Goal: Entertainment & Leisure: Consume media (video, audio)

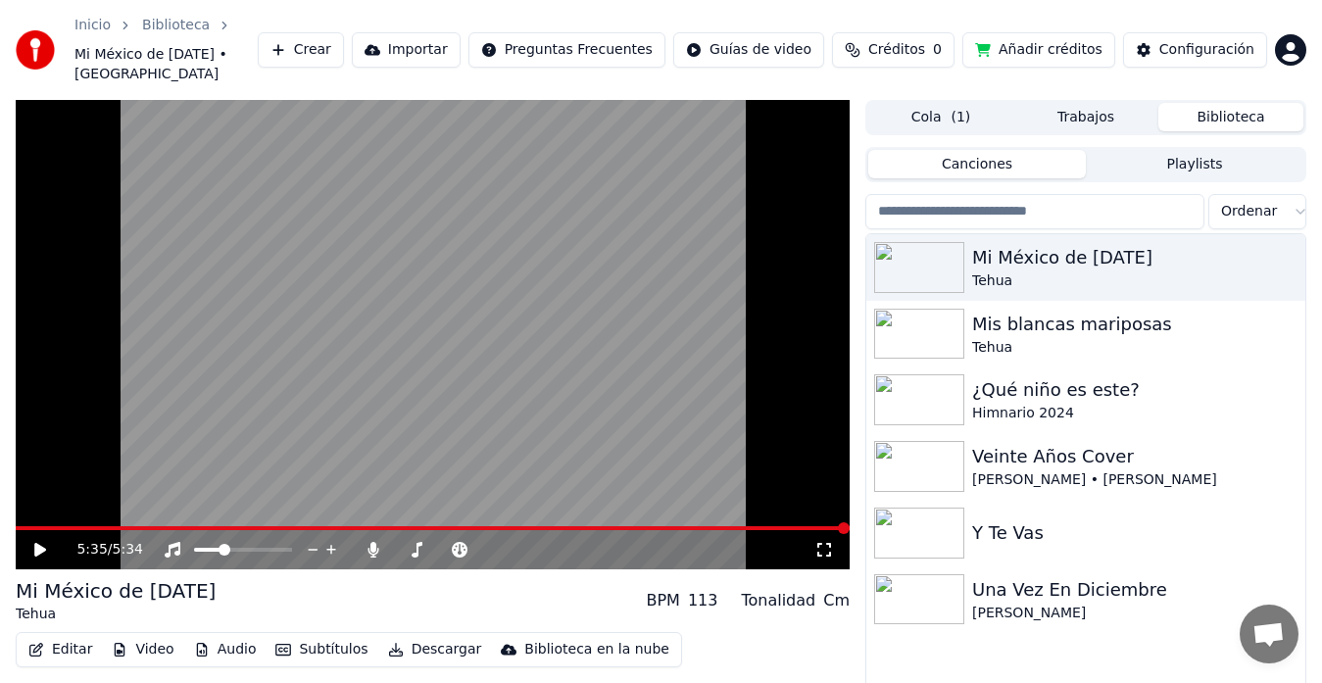
scroll to position [43, 0]
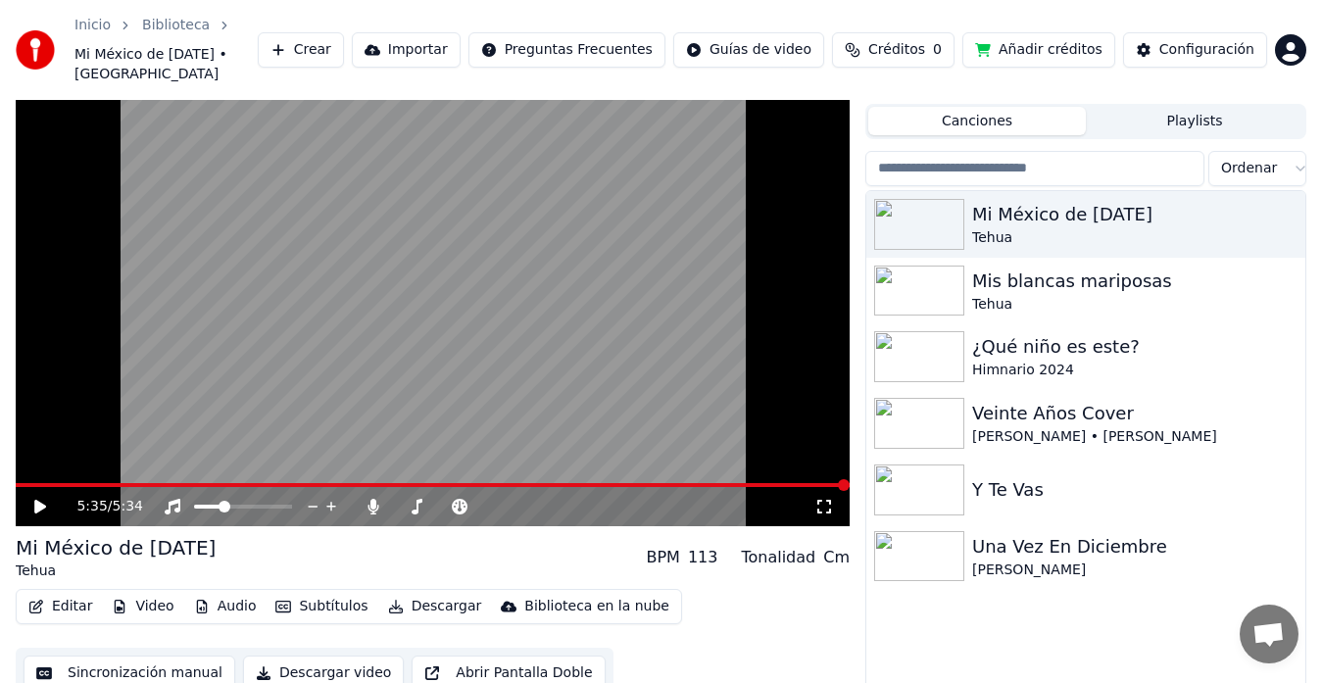
click at [19, 462] on video at bounding box center [433, 292] width 834 height 470
click at [33, 487] on div "5:35 / 5:34" at bounding box center [433, 506] width 834 height 39
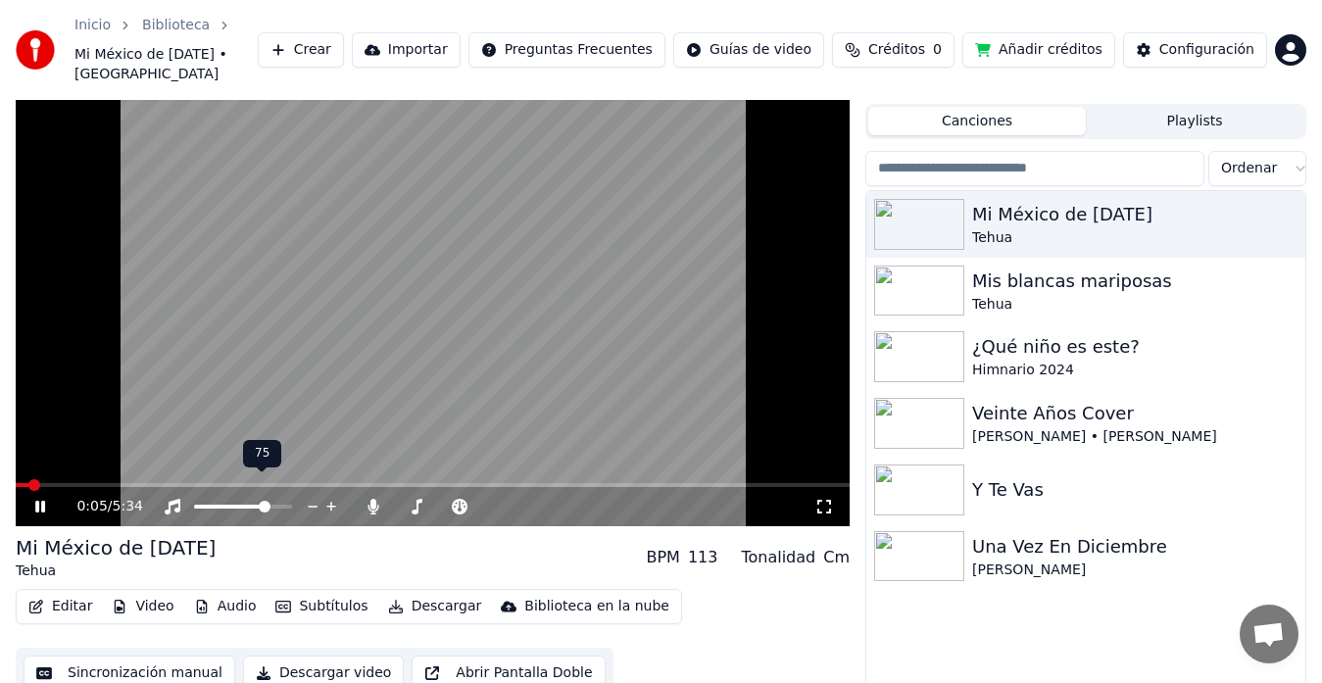
click at [268, 501] on span at bounding box center [265, 507] width 12 height 12
click at [397, 501] on span at bounding box center [403, 507] width 12 height 12
click at [39, 501] on icon at bounding box center [40, 507] width 10 height 12
click at [24, 479] on span at bounding box center [30, 485] width 12 height 12
click at [40, 500] on icon at bounding box center [40, 507] width 12 height 14
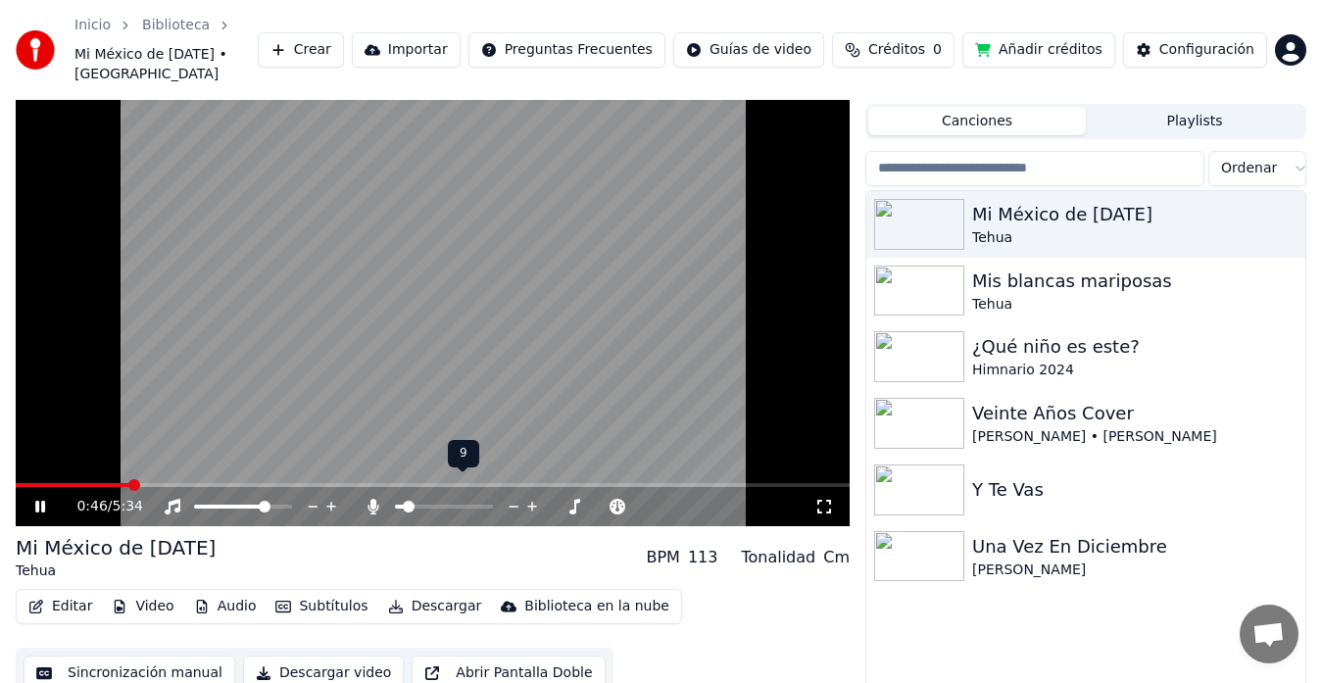
click at [404, 501] on span at bounding box center [409, 507] width 12 height 12
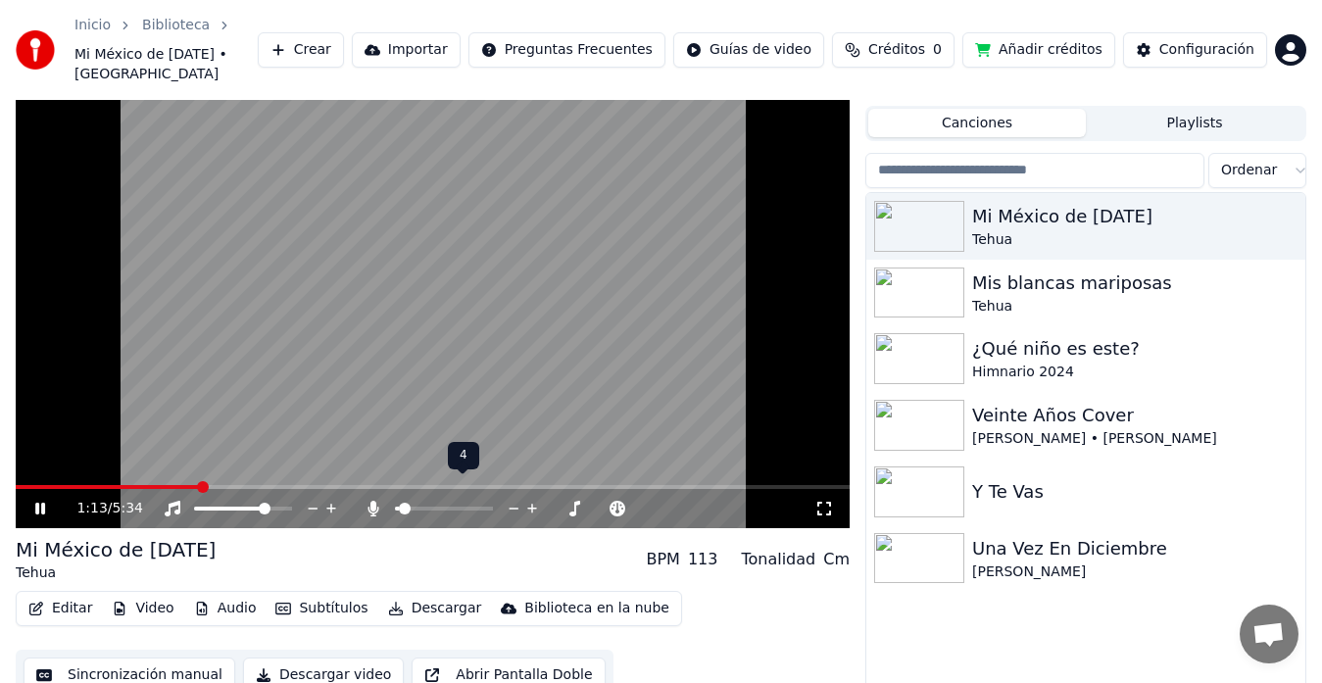
click at [400, 503] on span at bounding box center [405, 509] width 12 height 12
click at [531, 499] on icon at bounding box center [532, 509] width 19 height 20
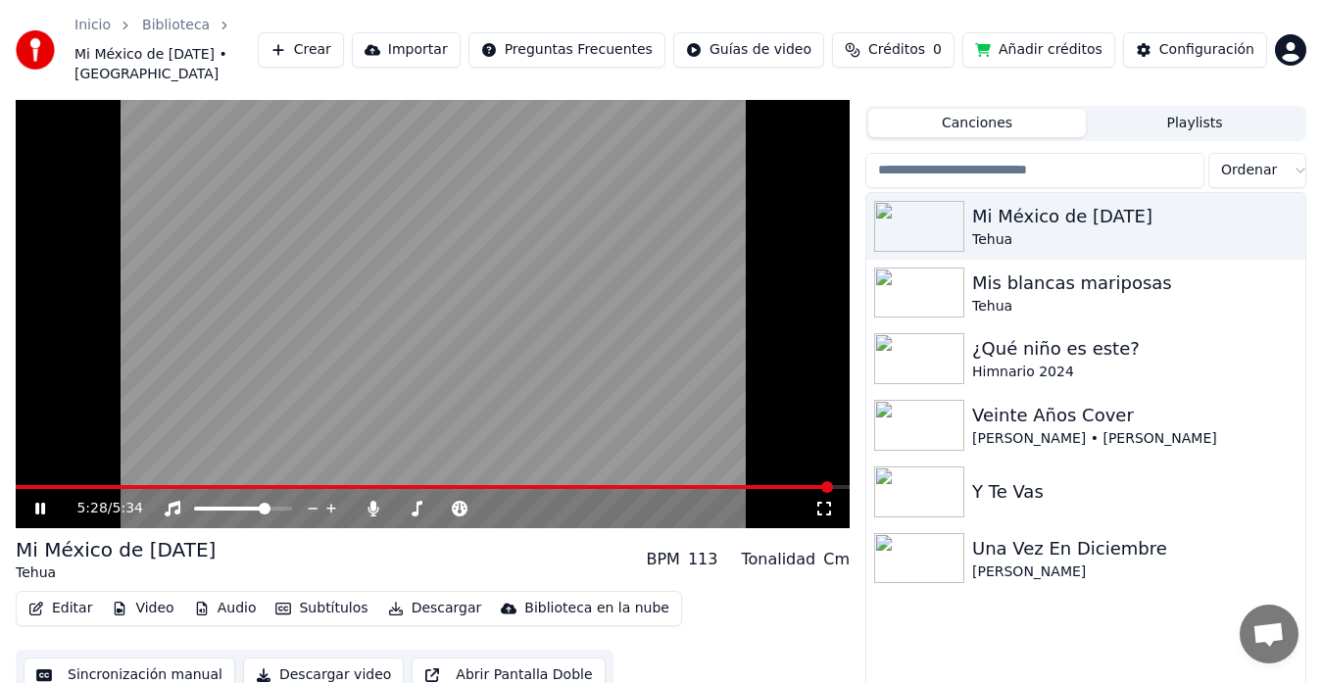
click at [42, 503] on icon at bounding box center [40, 509] width 10 height 12
click at [24, 485] on span at bounding box center [20, 487] width 8 height 4
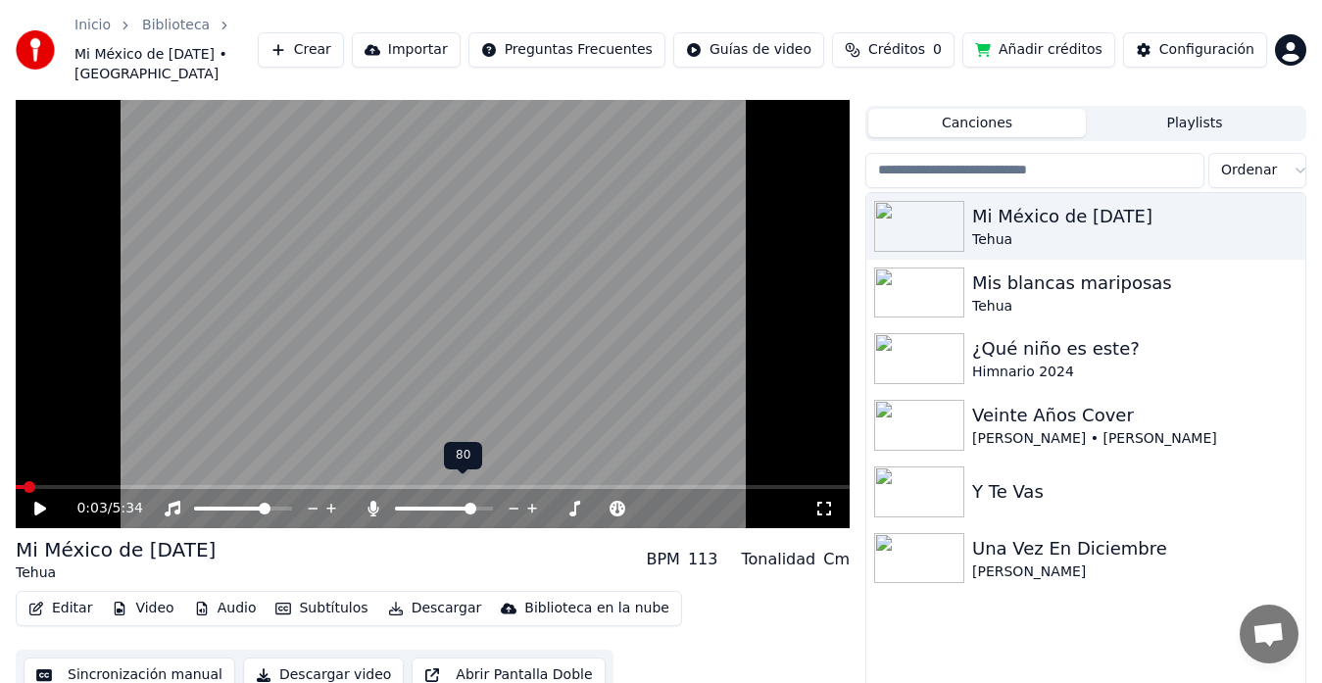
click at [473, 503] on span at bounding box center [471, 509] width 12 height 12
click at [41, 502] on icon at bounding box center [40, 509] width 12 height 14
click at [38, 503] on icon at bounding box center [40, 509] width 10 height 12
click at [75, 489] on div "0:43 / 5:34" at bounding box center [433, 508] width 834 height 39
click at [75, 485] on span at bounding box center [46, 487] width 60 height 4
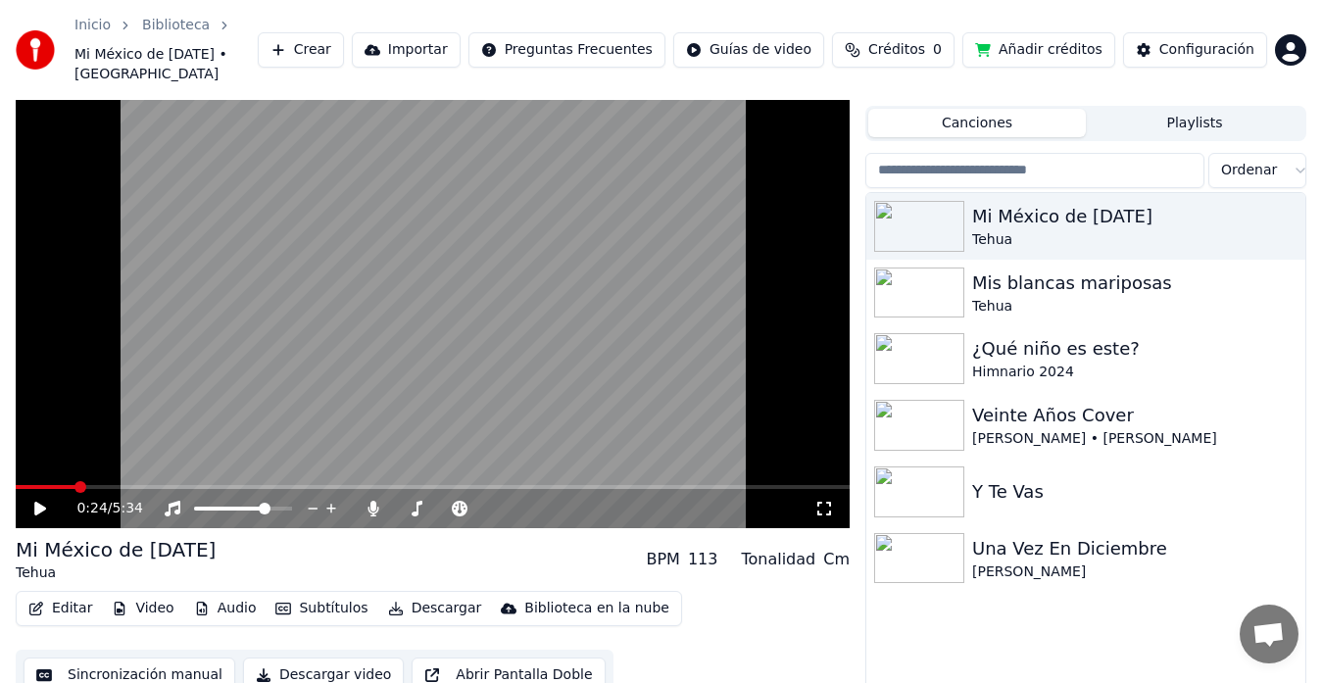
click at [42, 502] on icon at bounding box center [40, 509] width 12 height 14
click at [40, 501] on icon at bounding box center [53, 509] width 45 height 16
click at [38, 502] on icon at bounding box center [40, 509] width 12 height 14
click at [37, 503] on icon at bounding box center [40, 509] width 10 height 12
click at [129, 485] on span at bounding box center [73, 487] width 115 height 4
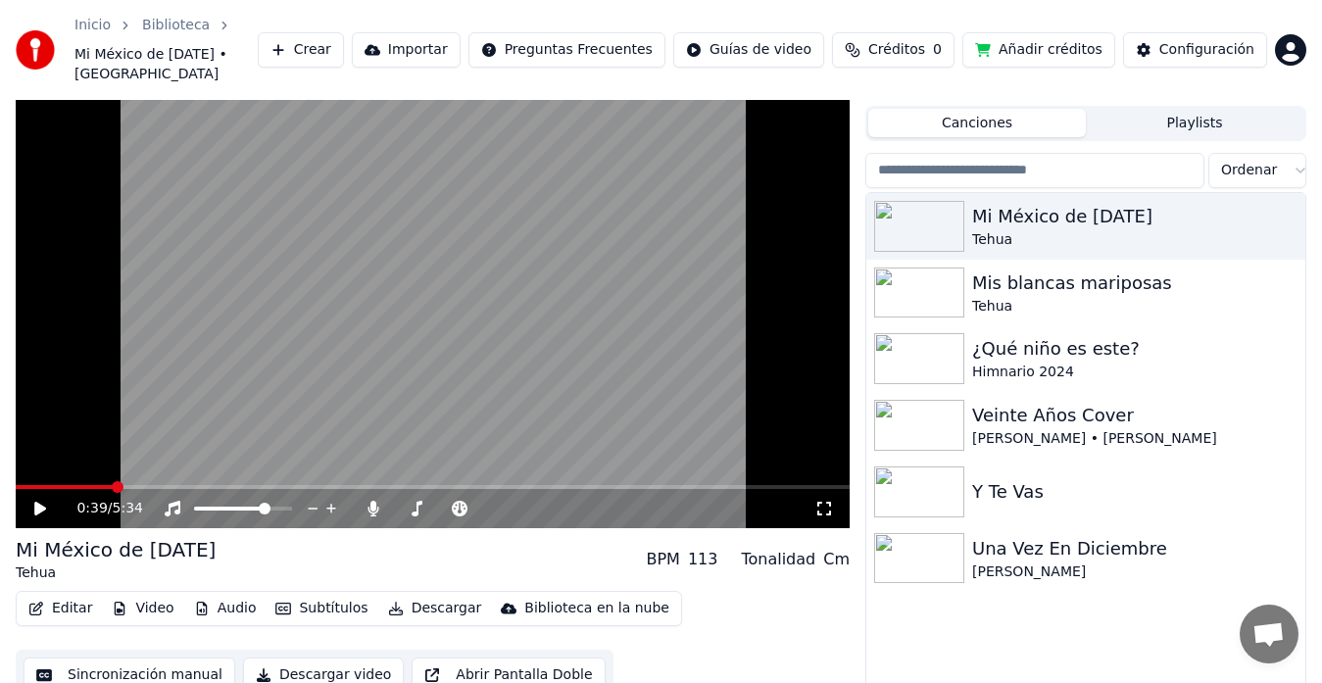
click at [112, 485] on span at bounding box center [64, 487] width 97 height 4
click at [122, 481] on span at bounding box center [118, 487] width 12 height 12
click at [122, 481] on span at bounding box center [125, 487] width 12 height 12
click at [115, 481] on span at bounding box center [120, 487] width 12 height 12
click at [40, 502] on icon at bounding box center [40, 509] width 12 height 14
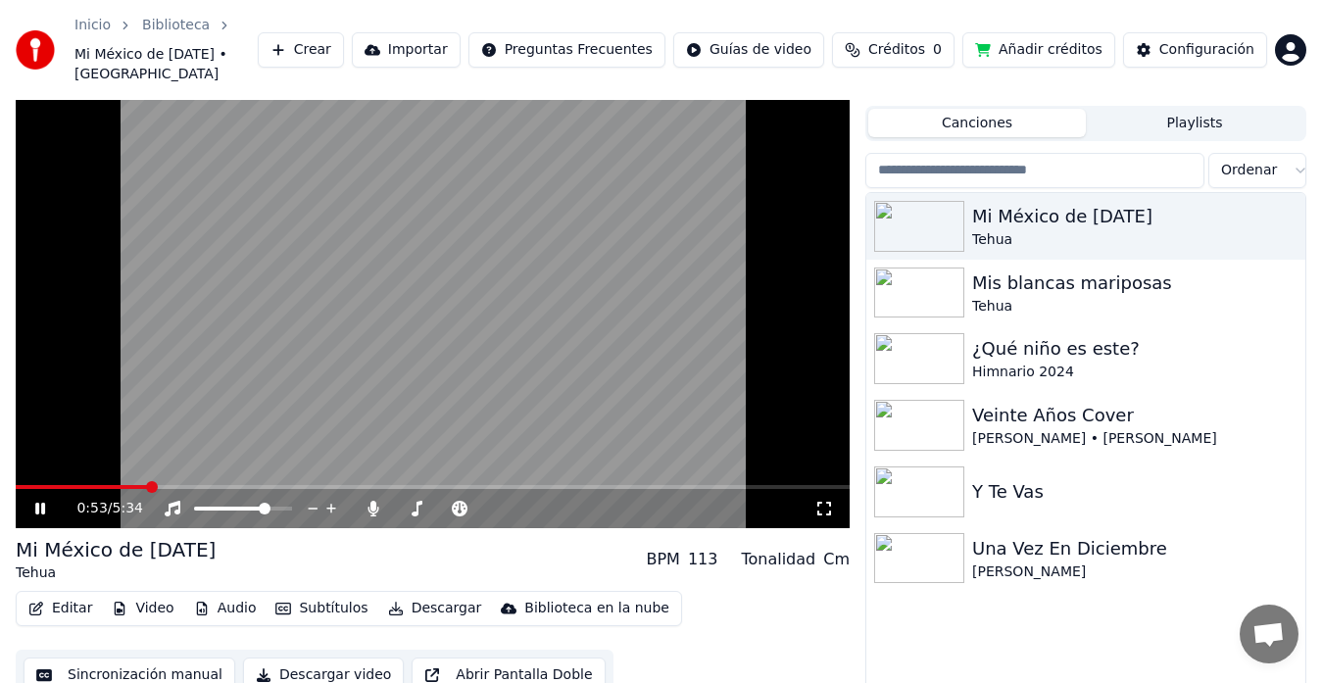
click at [40, 501] on icon at bounding box center [53, 509] width 45 height 16
click at [121, 485] on span at bounding box center [68, 487] width 105 height 4
click at [42, 502] on icon at bounding box center [40, 509] width 12 height 14
click at [40, 501] on icon at bounding box center [53, 509] width 45 height 16
click at [100, 485] on span at bounding box center [58, 487] width 84 height 4
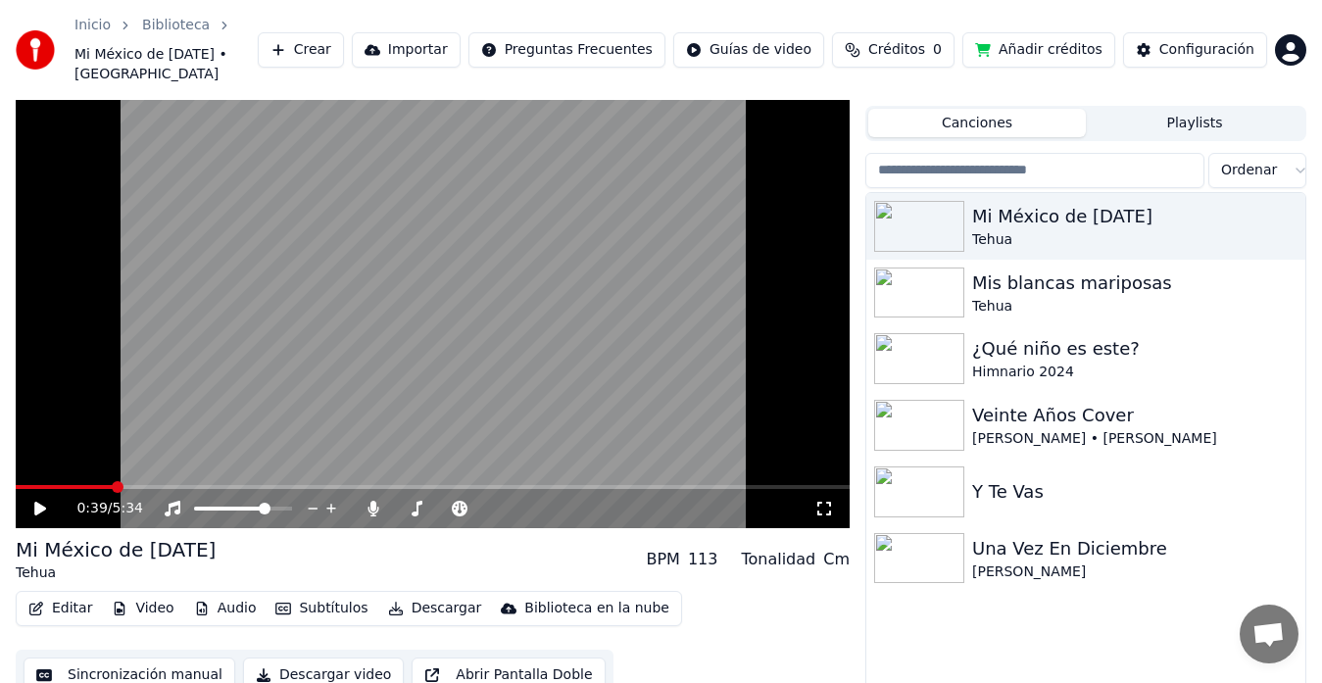
click at [113, 481] on span at bounding box center [118, 487] width 12 height 12
click at [121, 481] on span at bounding box center [123, 487] width 12 height 12
click at [40, 502] on icon at bounding box center [40, 509] width 12 height 14
click at [40, 501] on icon at bounding box center [53, 509] width 45 height 16
click at [143, 464] on video at bounding box center [433, 294] width 834 height 470
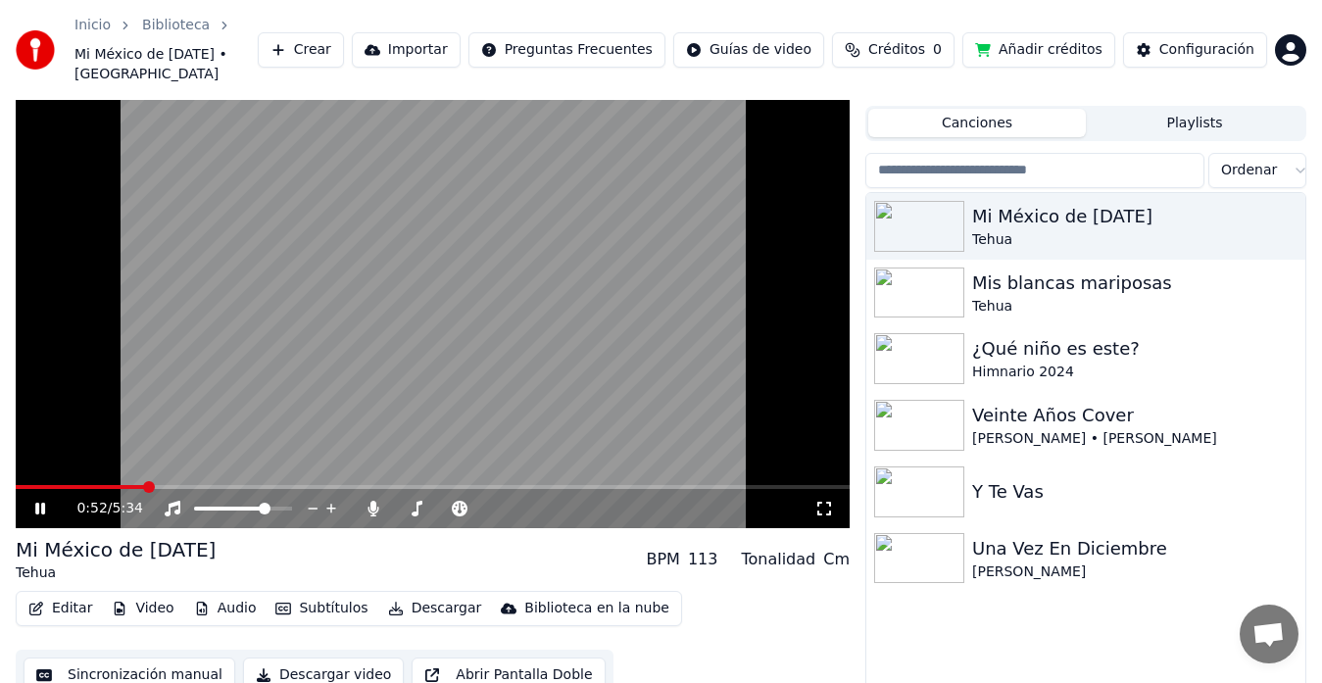
click at [144, 485] on span at bounding box center [80, 487] width 129 height 4
click at [43, 501] on icon at bounding box center [53, 509] width 45 height 16
click at [147, 481] on span at bounding box center [149, 487] width 12 height 12
click at [40, 502] on icon at bounding box center [40, 509] width 12 height 14
click at [38, 503] on icon at bounding box center [40, 509] width 10 height 12
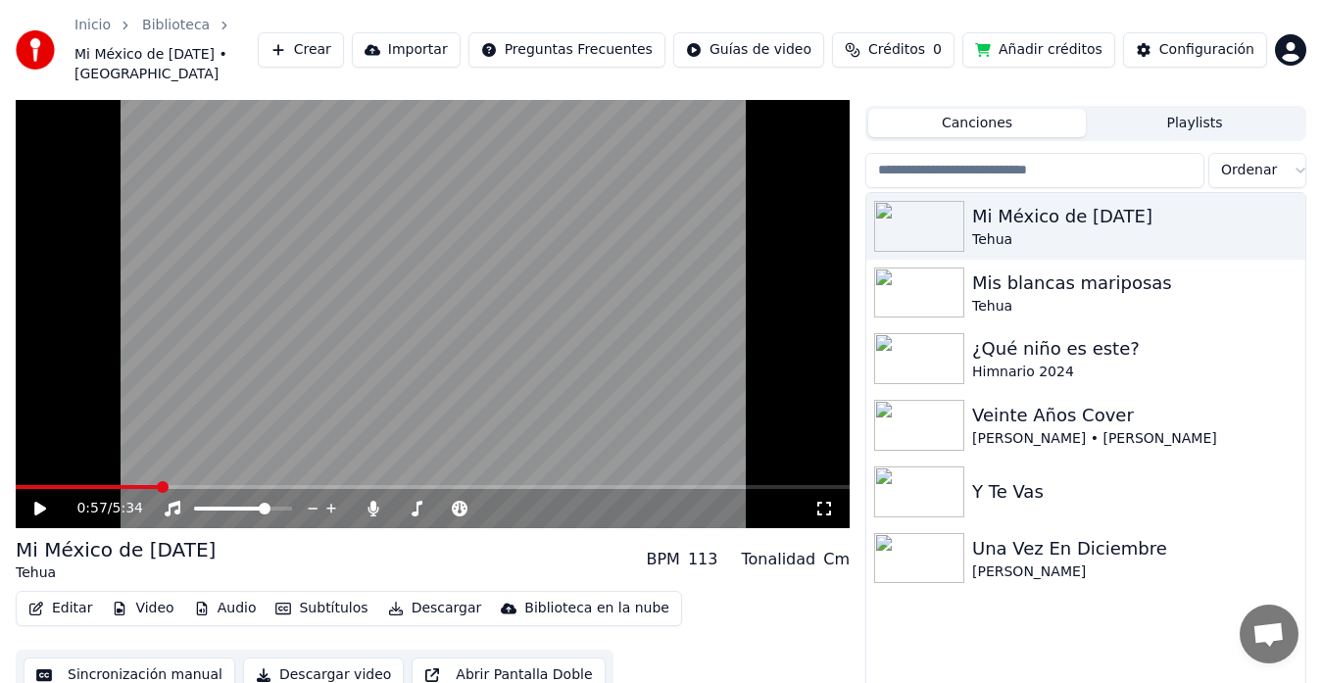
click at [38, 502] on icon at bounding box center [40, 509] width 12 height 14
click at [38, 503] on icon at bounding box center [40, 509] width 10 height 12
click at [164, 481] on span at bounding box center [167, 487] width 12 height 12
click at [153, 481] on span at bounding box center [157, 487] width 12 height 12
click at [42, 502] on icon at bounding box center [40, 509] width 12 height 14
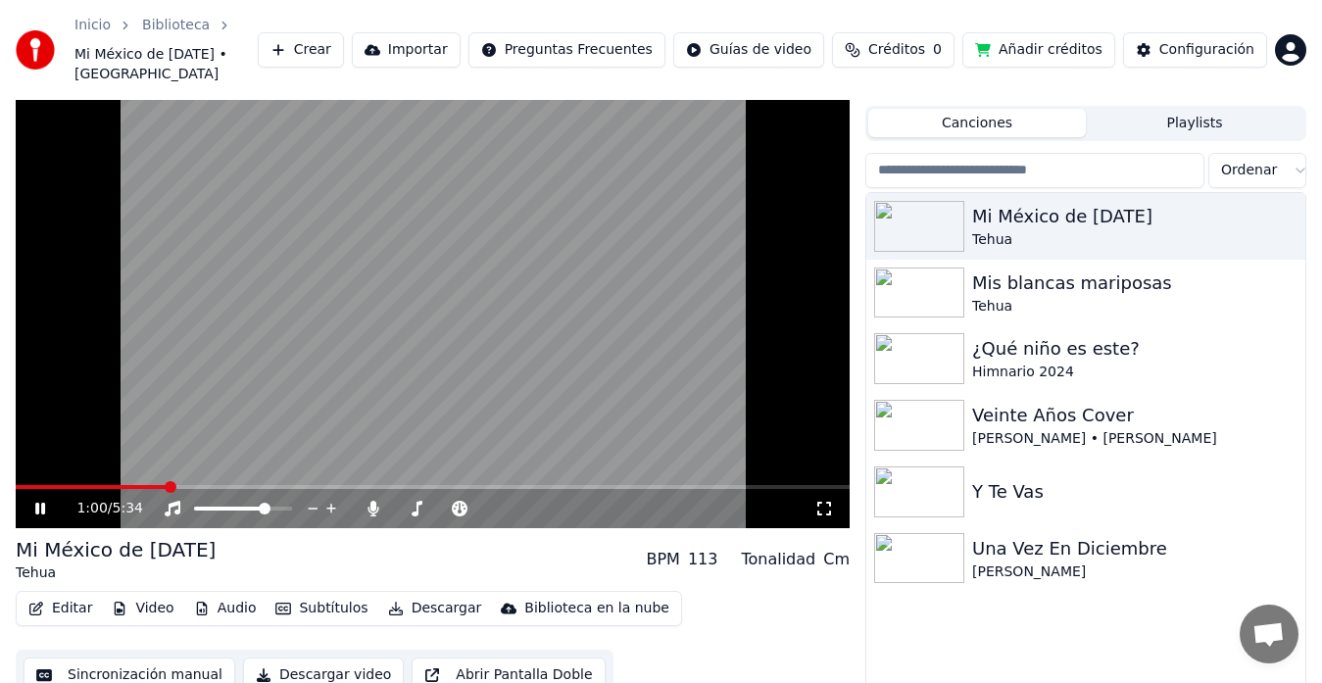
click at [42, 503] on icon at bounding box center [40, 509] width 10 height 12
click at [42, 502] on icon at bounding box center [40, 509] width 12 height 14
click at [41, 501] on icon at bounding box center [53, 509] width 45 height 16
click at [153, 485] on span at bounding box center [84, 487] width 137 height 4
click at [162, 481] on span at bounding box center [157, 487] width 12 height 12
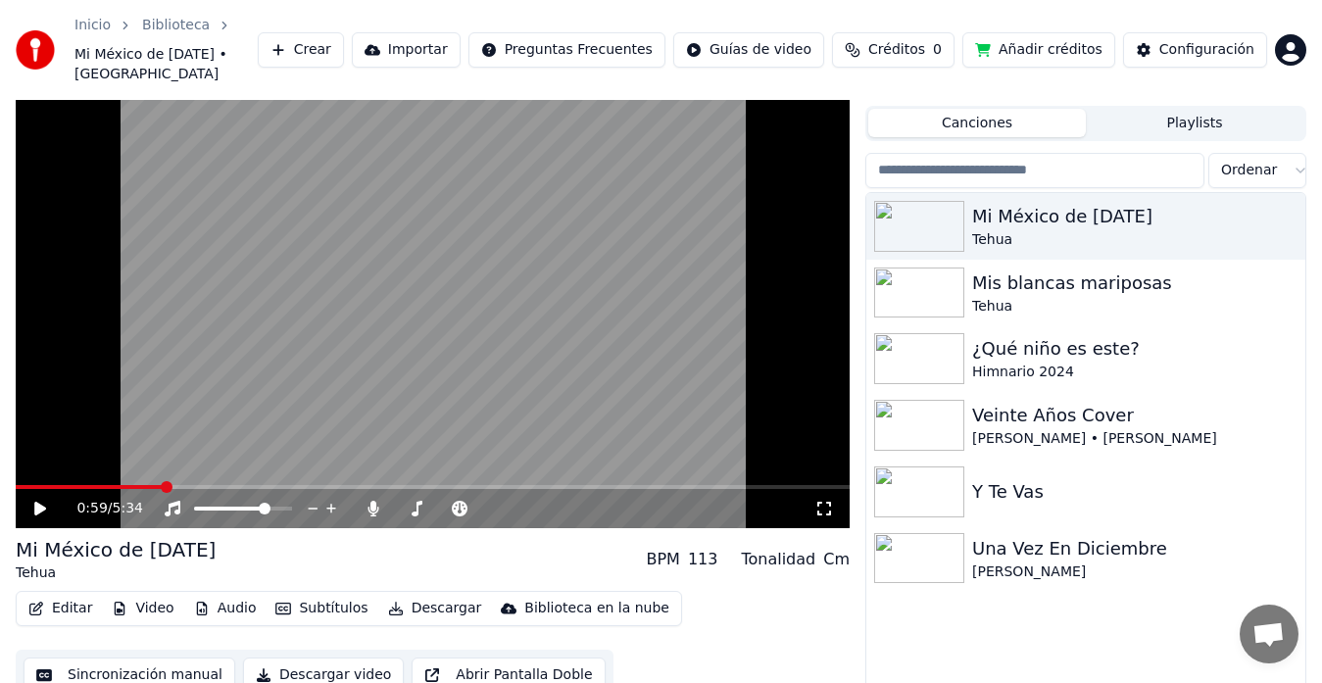
click at [163, 481] on span at bounding box center [167, 487] width 12 height 12
click at [155, 481] on span at bounding box center [159, 487] width 12 height 12
click at [167, 481] on span at bounding box center [172, 487] width 12 height 12
click at [40, 501] on icon at bounding box center [53, 509] width 45 height 16
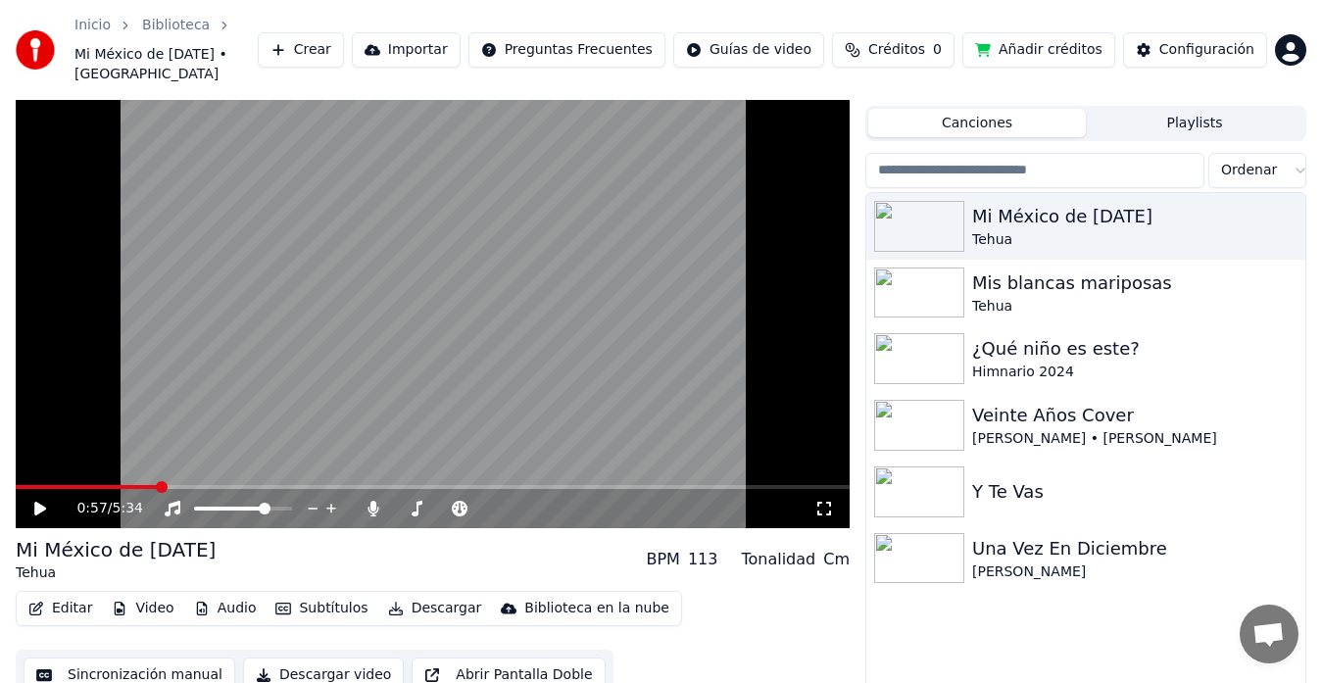
click at [157, 485] on span at bounding box center [87, 487] width 142 height 4
click at [43, 502] on icon at bounding box center [40, 509] width 12 height 14
click at [37, 503] on icon at bounding box center [40, 509] width 10 height 12
click at [37, 502] on icon at bounding box center [40, 509] width 12 height 14
click at [36, 503] on icon at bounding box center [40, 509] width 10 height 12
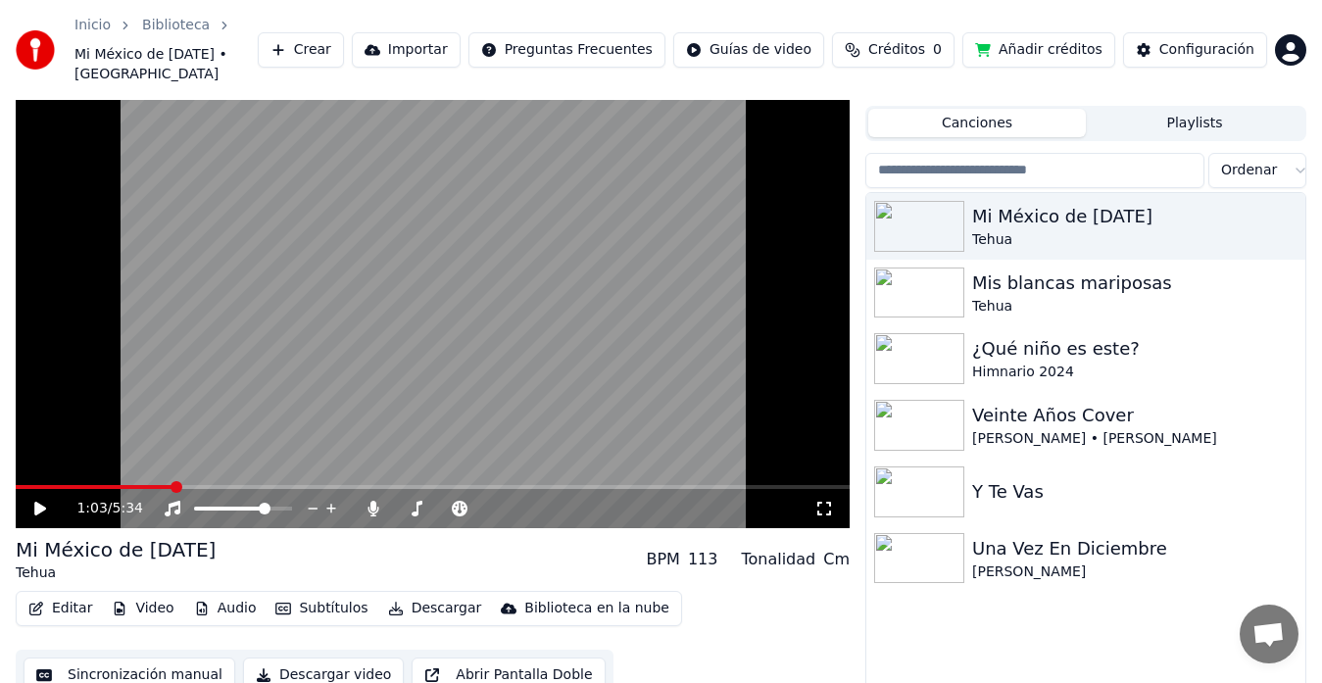
click at [173, 485] on span at bounding box center [94, 487] width 157 height 4
click at [187, 485] on span at bounding box center [433, 487] width 834 height 4
click at [42, 502] on icon at bounding box center [40, 509] width 12 height 14
click at [38, 503] on icon at bounding box center [40, 509] width 10 height 12
click at [38, 502] on icon at bounding box center [40, 509] width 12 height 14
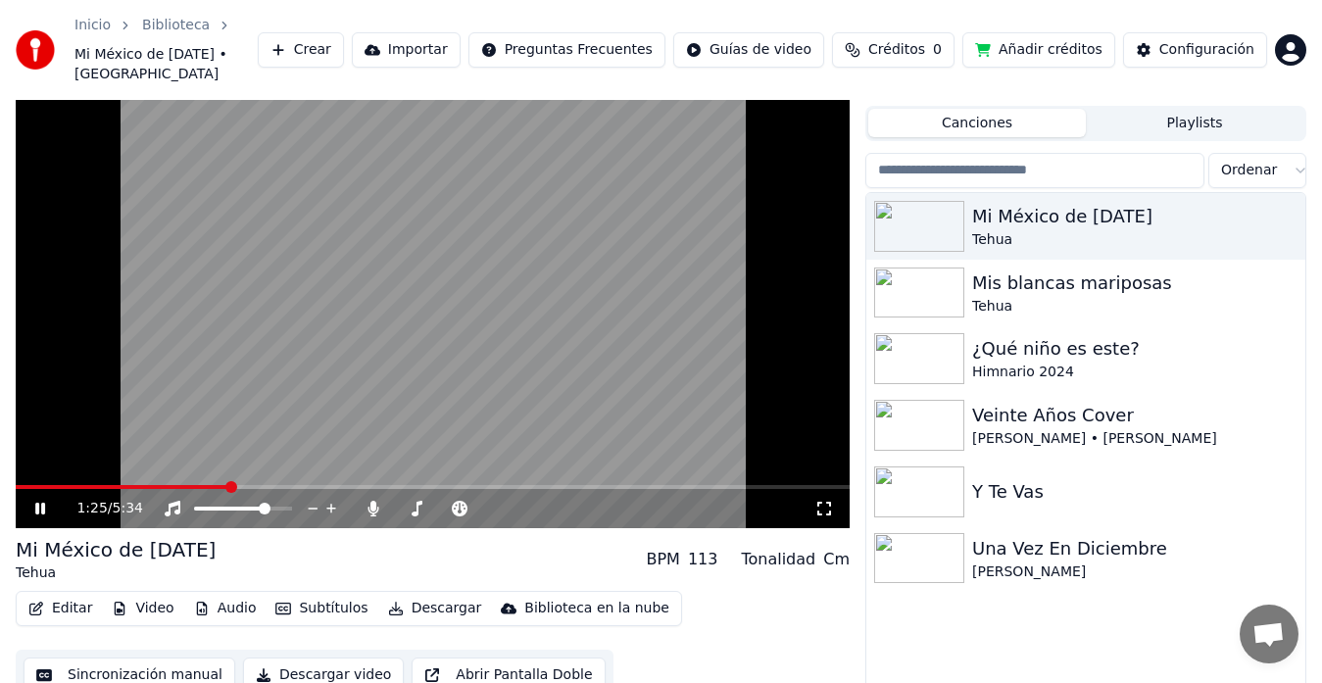
click at [38, 503] on icon at bounding box center [40, 509] width 10 height 12
click at [210, 485] on span at bounding box center [113, 487] width 194 height 4
click at [205, 481] on span at bounding box center [208, 487] width 12 height 12
click at [192, 485] on span at bounding box center [104, 487] width 176 height 4
click at [43, 502] on icon at bounding box center [40, 509] width 12 height 14
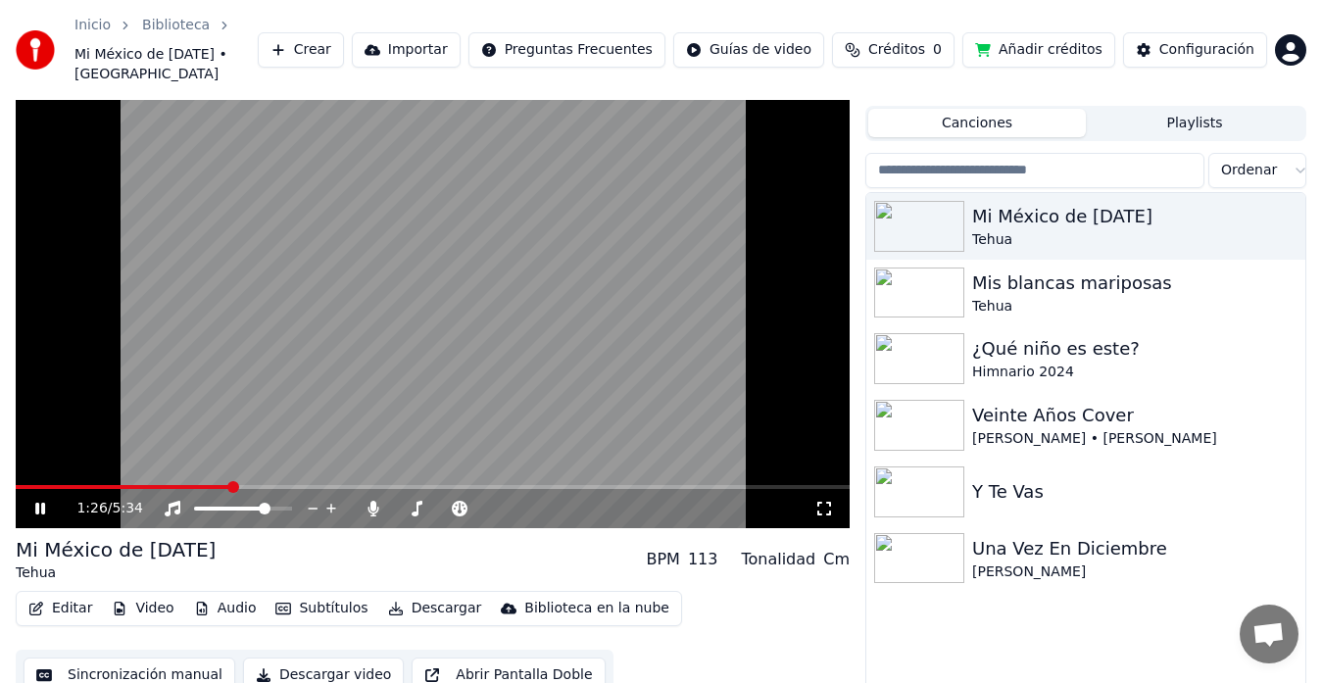
click at [43, 503] on icon at bounding box center [40, 509] width 10 height 12
click at [41, 502] on icon at bounding box center [40, 509] width 12 height 14
click at [39, 499] on div "1:35 / 5:34" at bounding box center [433, 509] width 818 height 20
click at [39, 503] on icon at bounding box center [40, 509] width 10 height 12
click at [25, 485] on span at bounding box center [21, 487] width 10 height 4
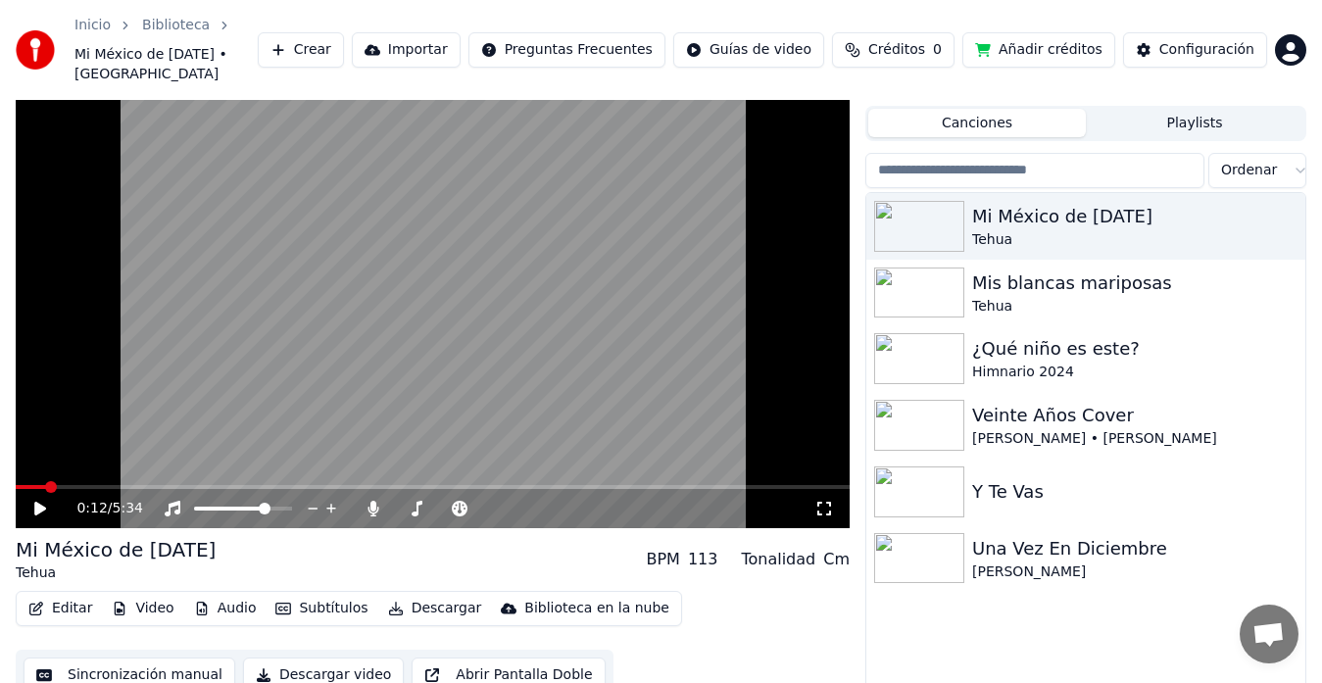
click at [45, 485] on span at bounding box center [433, 487] width 834 height 4
click at [65, 485] on span at bounding box center [433, 487] width 834 height 4
click at [40, 502] on icon at bounding box center [40, 509] width 12 height 14
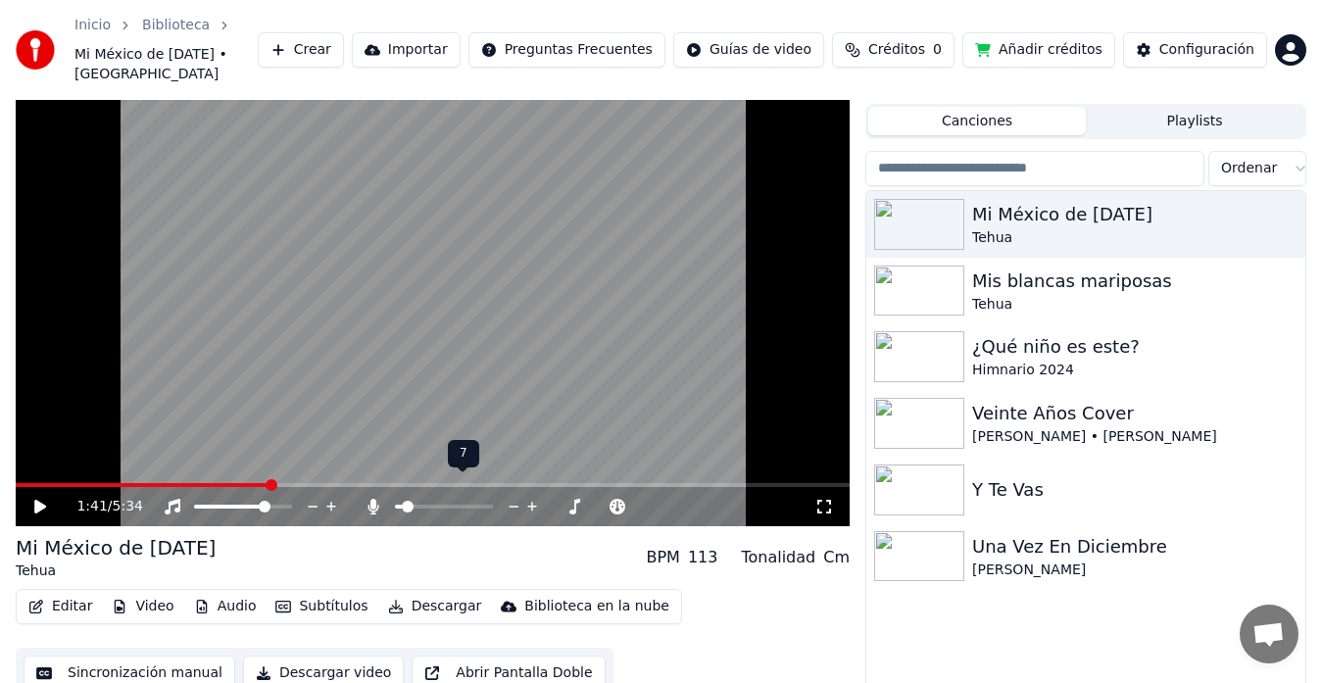
click at [402, 505] on span at bounding box center [398, 507] width 7 height 4
click at [395, 501] on span at bounding box center [401, 507] width 12 height 12
click at [399, 501] on span at bounding box center [405, 507] width 12 height 12
click at [49, 483] on span at bounding box center [142, 485] width 253 height 4
click at [65, 483] on span at bounding box center [433, 485] width 834 height 4
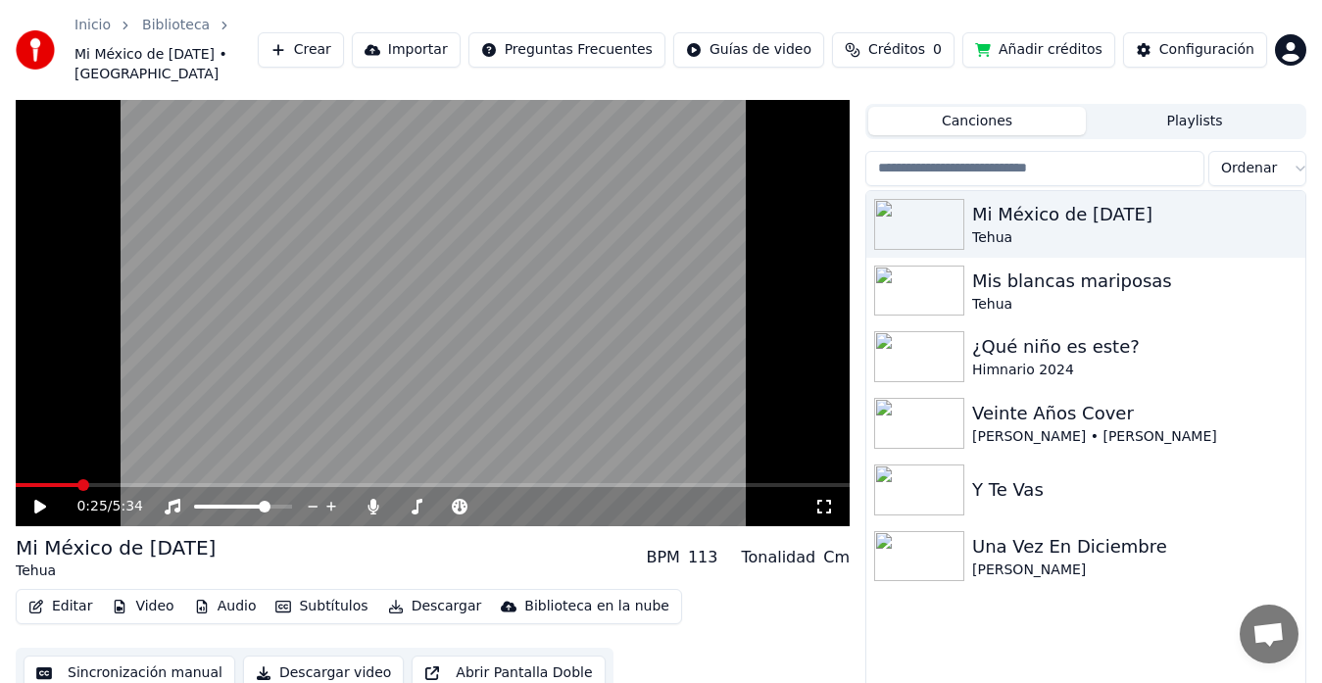
click at [78, 483] on span at bounding box center [433, 485] width 834 height 4
click at [38, 500] on icon at bounding box center [40, 507] width 12 height 14
click at [34, 499] on icon at bounding box center [53, 507] width 45 height 16
click at [70, 462] on video at bounding box center [433, 292] width 834 height 470
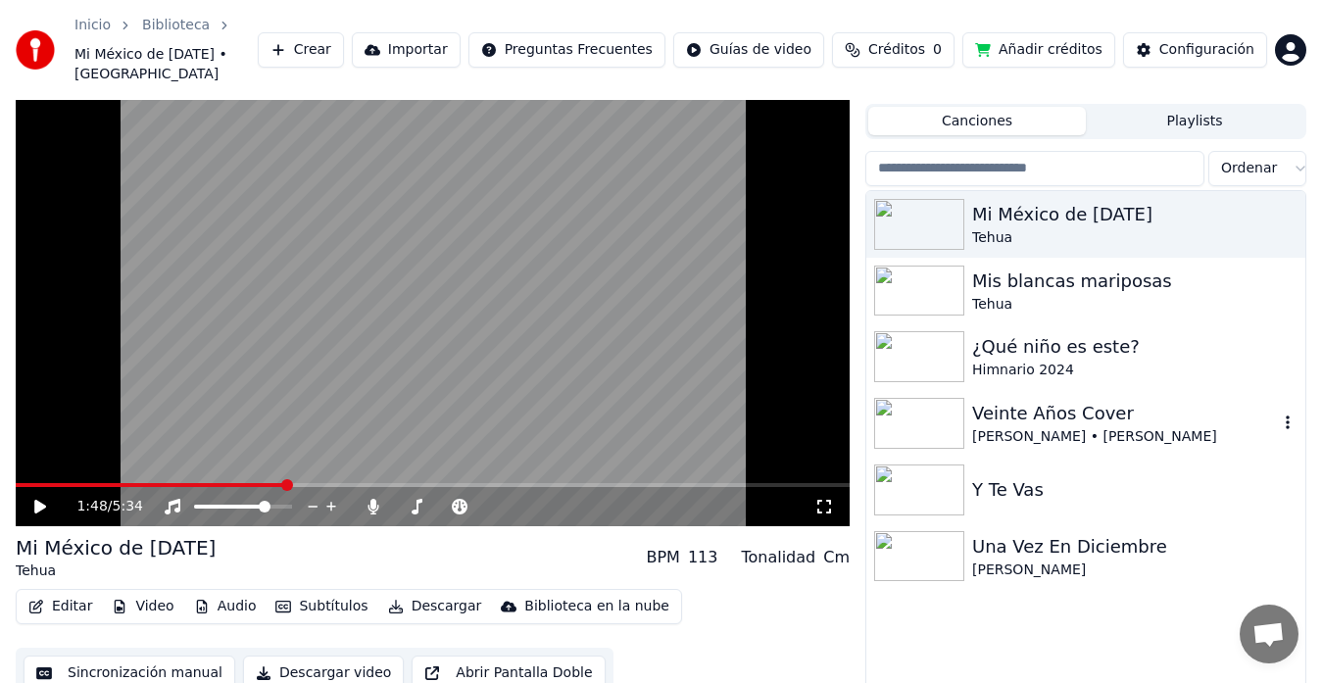
click at [1019, 427] on div "[PERSON_NAME] • [PERSON_NAME]" at bounding box center [1125, 437] width 306 height 20
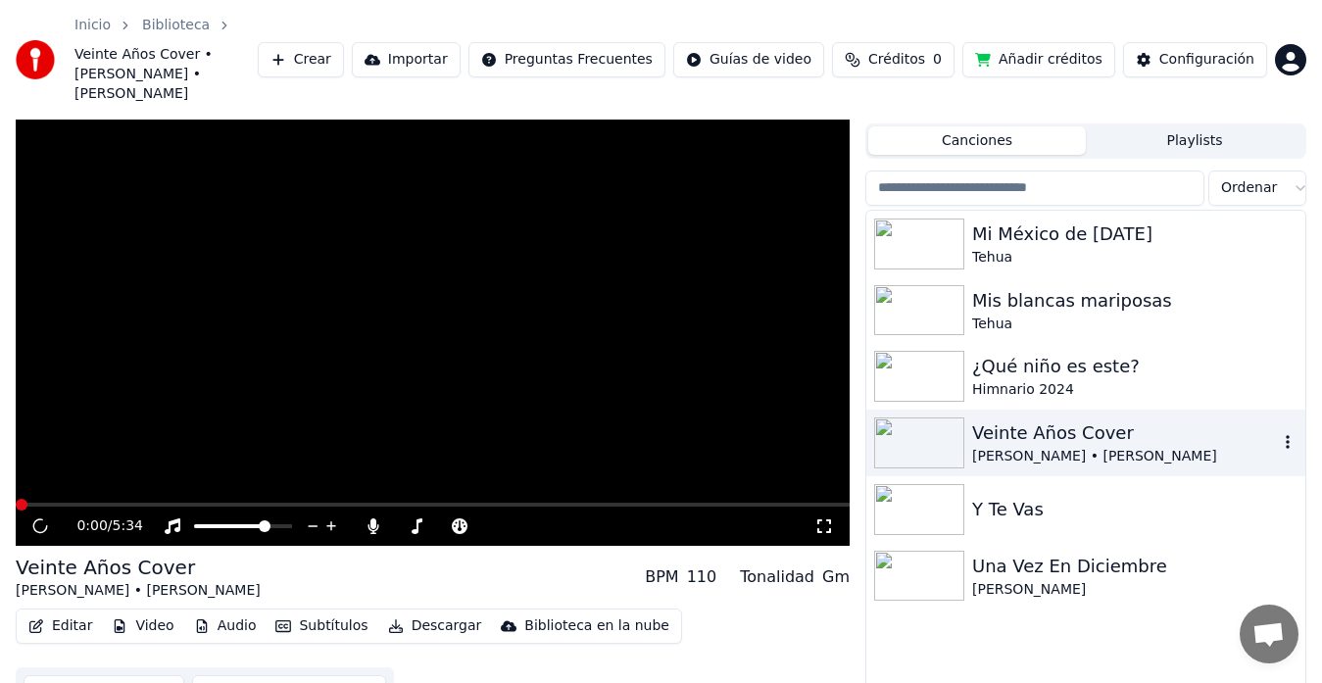
scroll to position [63, 0]
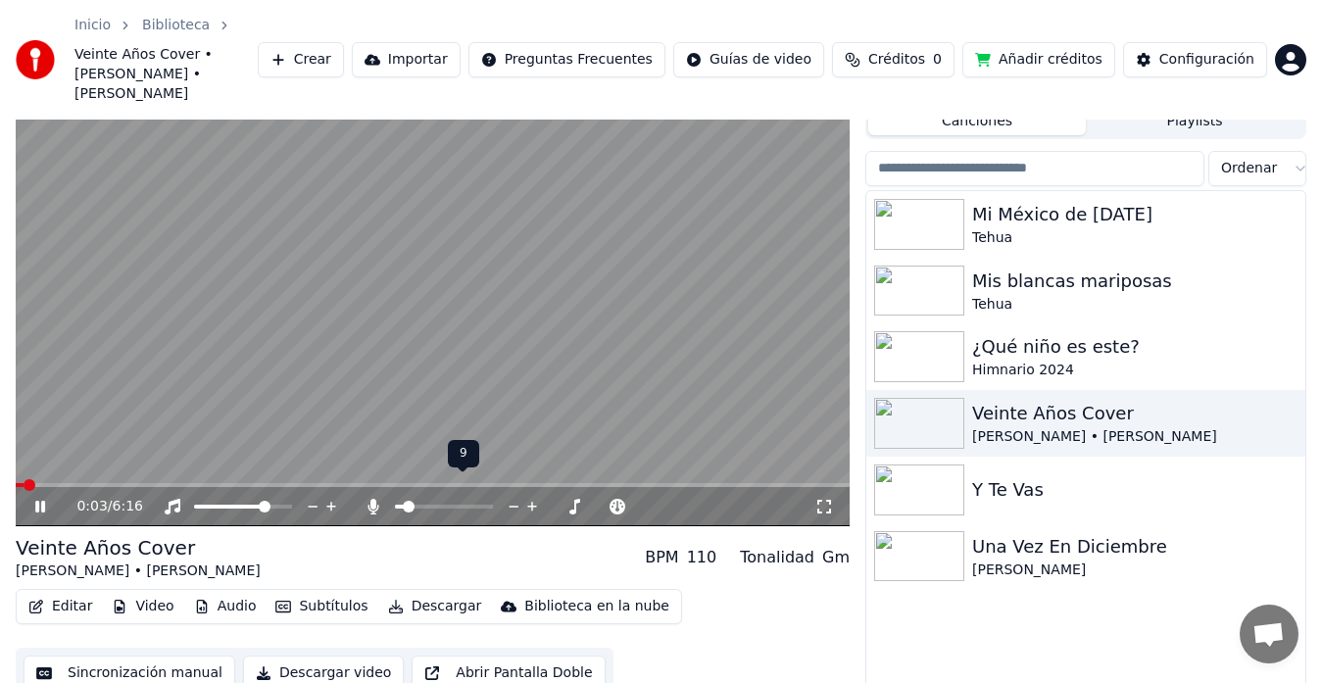
click at [404, 501] on span at bounding box center [409, 507] width 12 height 12
click at [396, 501] on span at bounding box center [402, 507] width 12 height 12
click at [135, 483] on span at bounding box center [76, 485] width 120 height 4
click at [77, 479] on span at bounding box center [80, 485] width 12 height 12
click at [169, 479] on span at bounding box center [173, 485] width 12 height 12
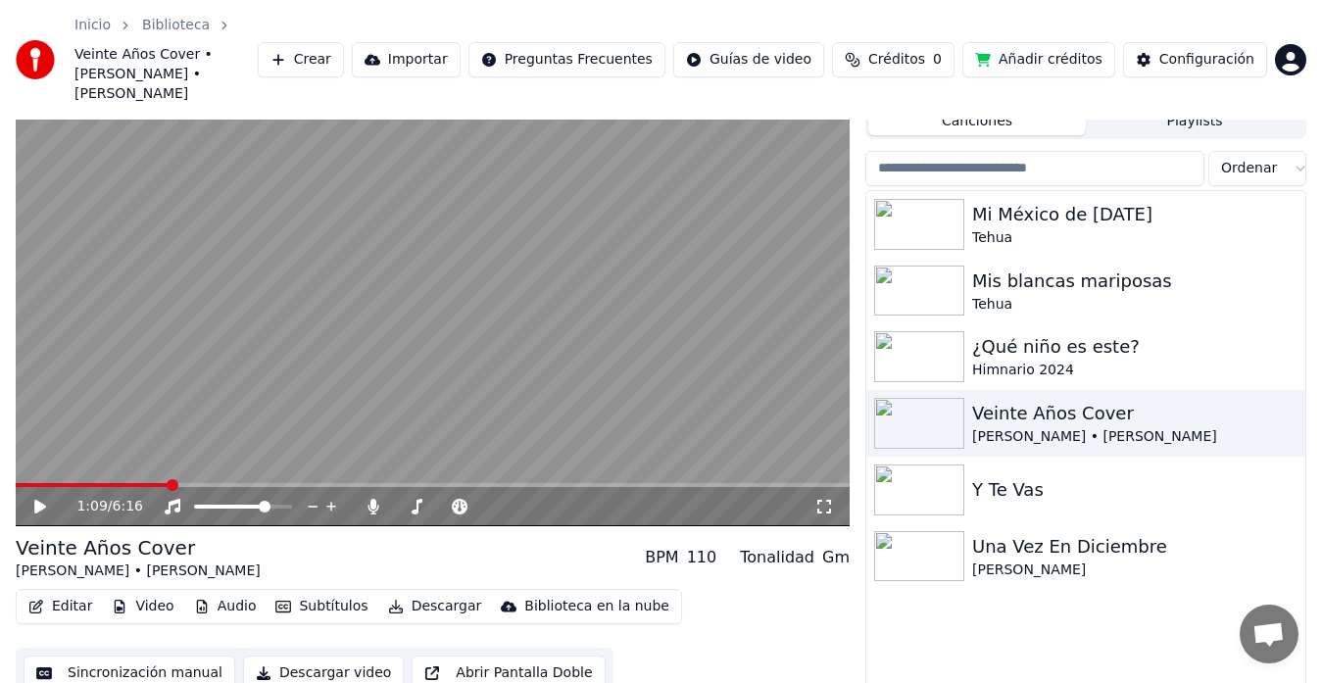
click at [169, 487] on div "1:09 / 6:16" at bounding box center [433, 506] width 834 height 39
drag, startPoint x: 169, startPoint y: 472, endPoint x: 193, endPoint y: 470, distance: 24.7
click at [193, 487] on div "1:09 / 6:16" at bounding box center [433, 506] width 834 height 39
click at [152, 487] on div "1:09 / 6:16" at bounding box center [433, 506] width 834 height 39
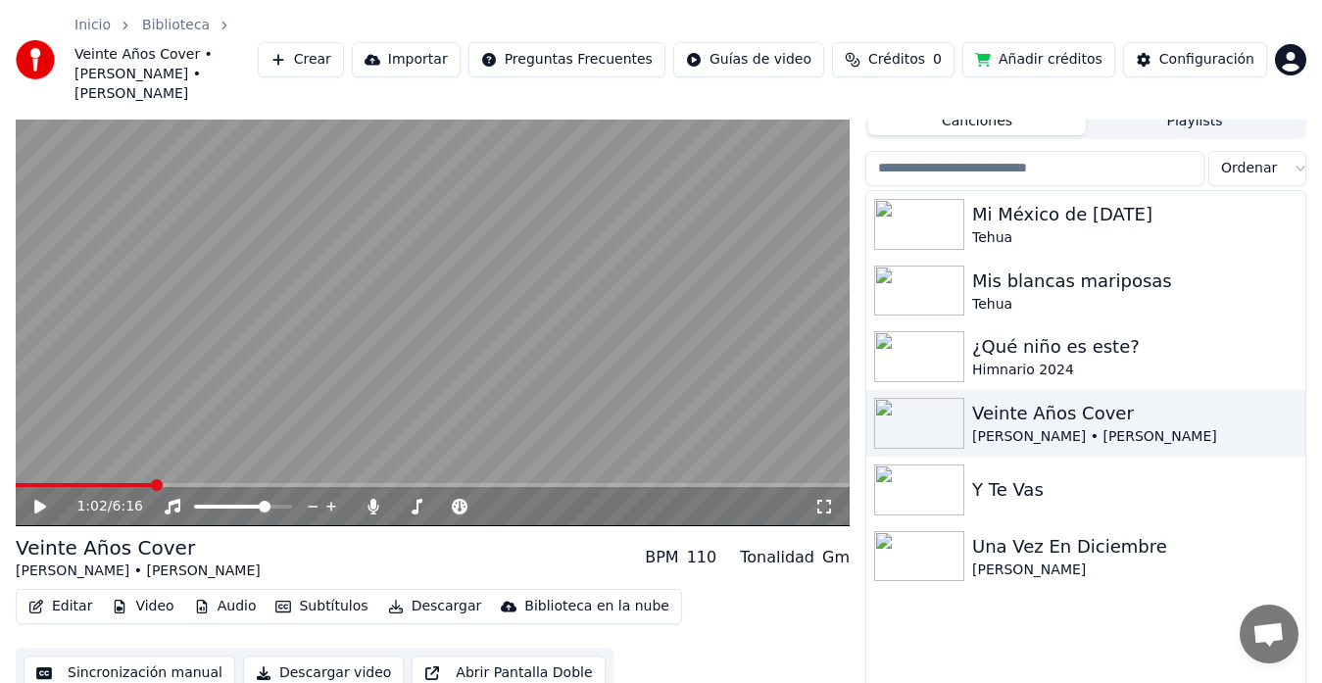
click at [153, 483] on span at bounding box center [84, 485] width 137 height 4
click at [174, 483] on span at bounding box center [433, 485] width 834 height 4
click at [174, 479] on span at bounding box center [179, 485] width 12 height 12
click at [167, 479] on span at bounding box center [171, 485] width 12 height 12
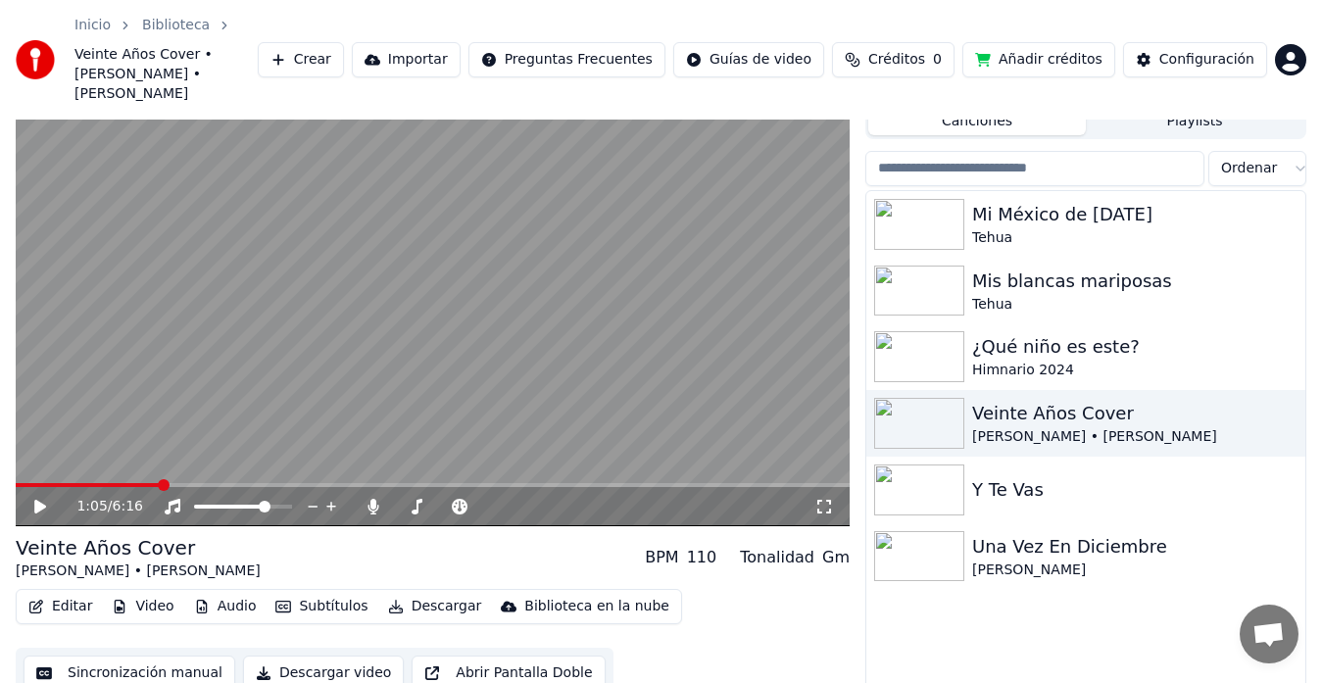
click at [160, 479] on span at bounding box center [164, 485] width 12 height 12
click at [39, 500] on icon at bounding box center [40, 507] width 12 height 14
click at [42, 501] on icon at bounding box center [40, 507] width 10 height 12
click at [466, 501] on span at bounding box center [463, 507] width 12 height 12
click at [165, 479] on span at bounding box center [168, 485] width 12 height 12
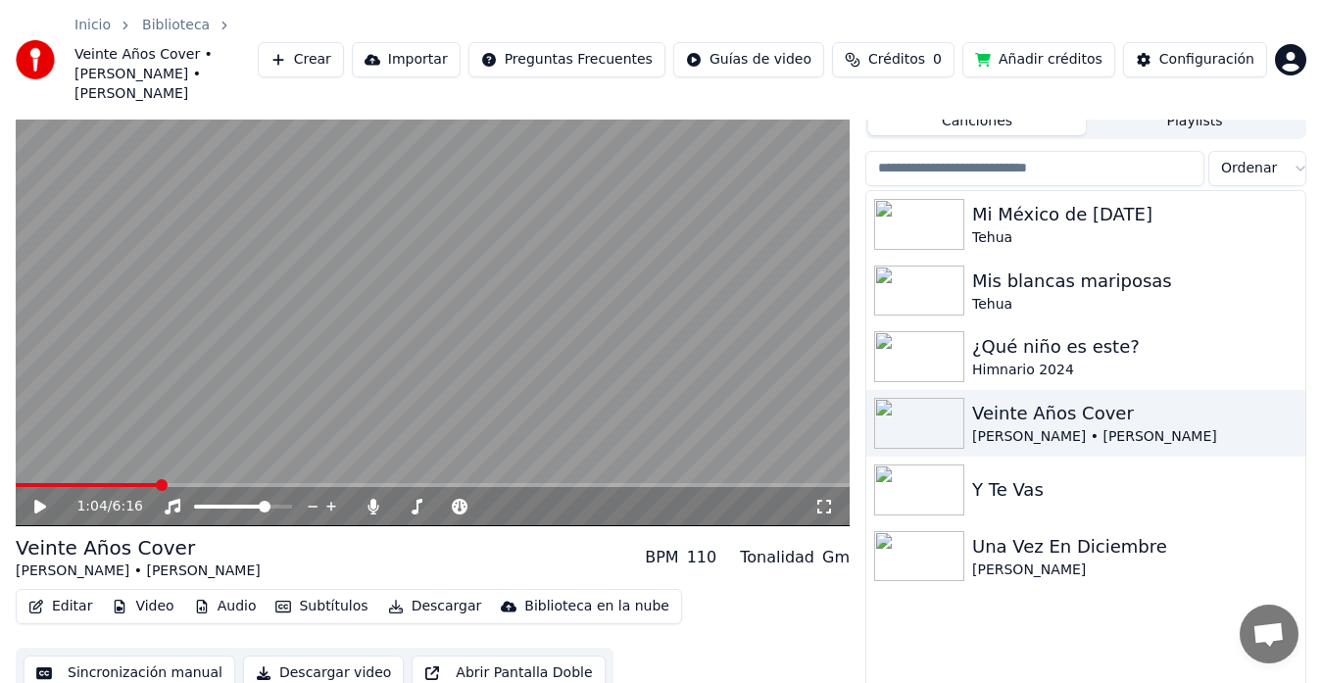
click at [158, 479] on span at bounding box center [162, 485] width 12 height 12
click at [39, 500] on icon at bounding box center [40, 507] width 12 height 14
click at [147, 483] on span at bounding box center [81, 485] width 131 height 4
click at [398, 505] on span at bounding box center [396, 507] width 3 height 4
click at [41, 500] on icon at bounding box center [40, 507] width 12 height 14
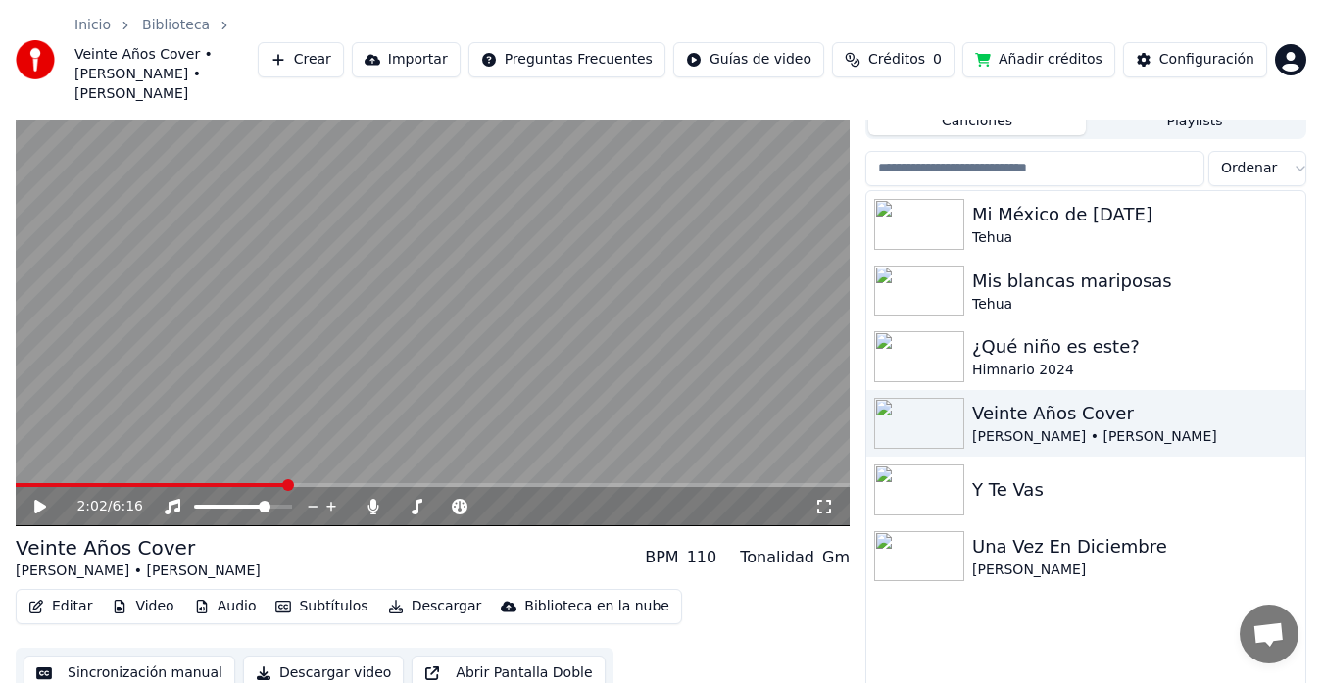
click at [286, 483] on span at bounding box center [433, 485] width 834 height 4
click at [296, 479] on span at bounding box center [297, 485] width 12 height 12
click at [299, 459] on div "2:06 / 6:16" at bounding box center [433, 292] width 834 height 470
click at [327, 479] on span at bounding box center [326, 485] width 12 height 12
click at [36, 501] on icon at bounding box center [40, 507] width 10 height 12
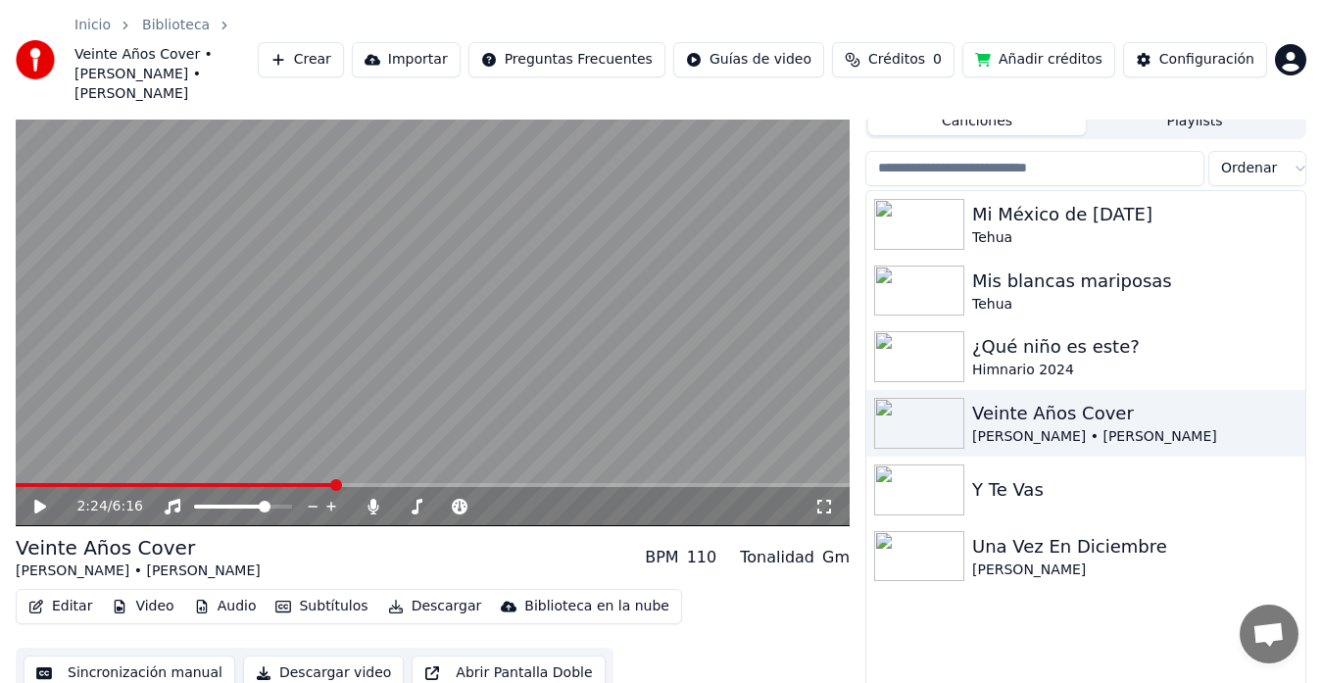
click at [36, 500] on icon at bounding box center [40, 507] width 12 height 14
click at [21, 483] on span at bounding box center [18, 485] width 5 height 4
click at [292, 501] on span at bounding box center [286, 507] width 12 height 12
click at [396, 505] on span at bounding box center [396, 507] width 3 height 4
click at [402, 501] on span at bounding box center [408, 507] width 12 height 12
